Goal: Navigation & Orientation: Go to known website

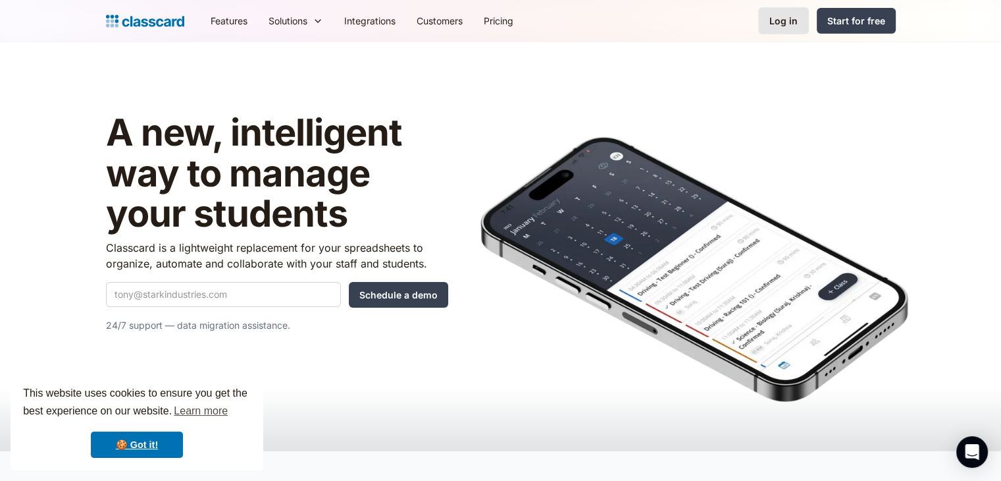
click at [774, 28] on link "Log in" at bounding box center [784, 20] width 51 height 27
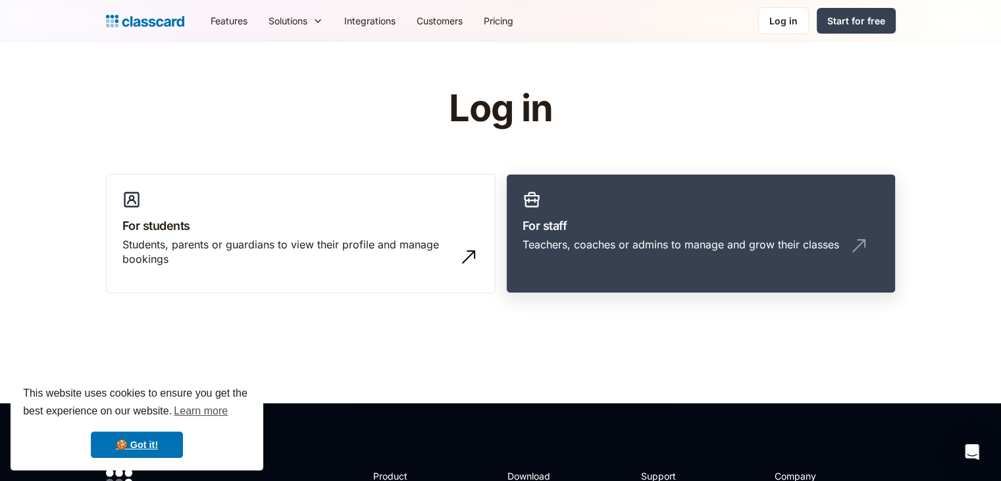
click at [544, 203] on link "For staff Teachers, coaches or admins to manage and grow their classes" at bounding box center [701, 234] width 390 height 120
